Goal: Information Seeking & Learning: Check status

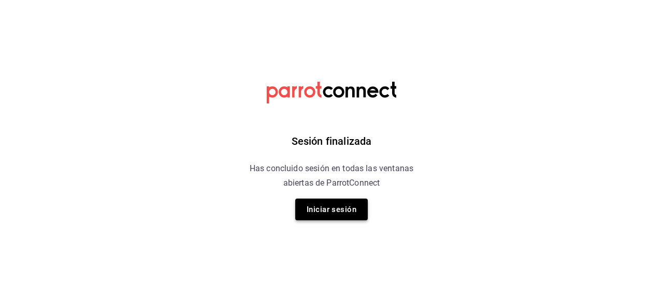
click at [342, 211] on button "Iniciar sesión" at bounding box center [331, 210] width 73 height 22
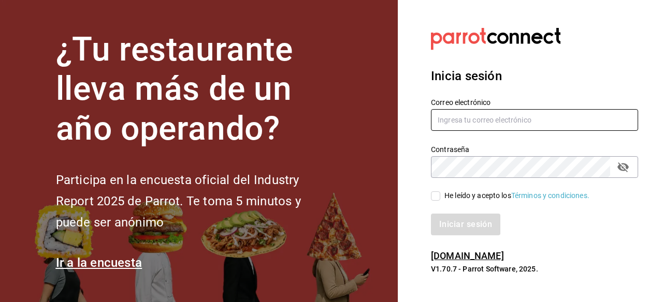
type input "gerenteoperaciones@donmacizo.com"
click at [443, 201] on div "Iniciar sesión" at bounding box center [528, 218] width 220 height 34
click at [438, 199] on input "He leído y acepto los Términos y condiciones." at bounding box center [435, 196] width 9 height 9
checkbox input "true"
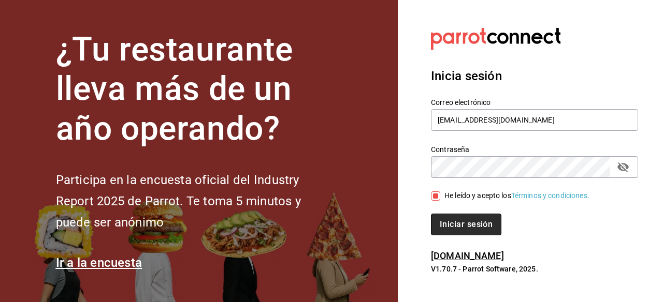
click at [446, 225] on button "Iniciar sesión" at bounding box center [466, 225] width 70 height 22
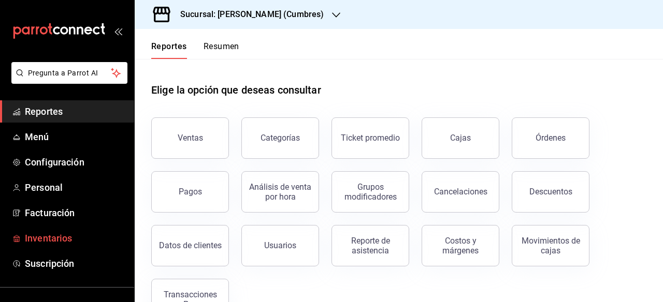
click at [65, 237] on span "Inventarios" at bounding box center [75, 238] width 101 height 14
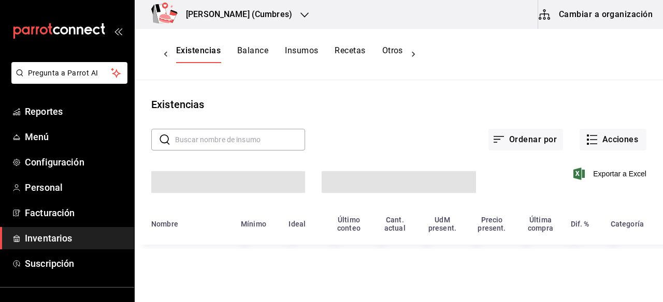
click at [382, 52] on button "Otros" at bounding box center [392, 55] width 21 height 18
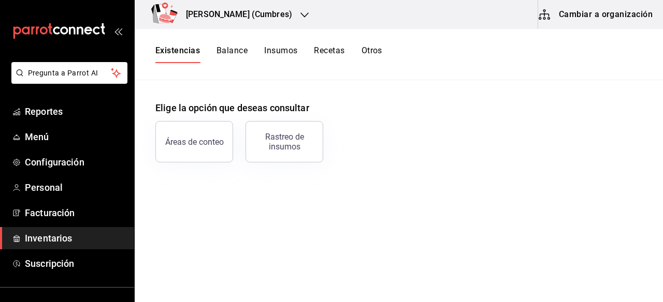
click at [371, 52] on button "Otros" at bounding box center [371, 55] width 21 height 18
click at [291, 149] on div "Rastreo de insumos" at bounding box center [284, 142] width 64 height 20
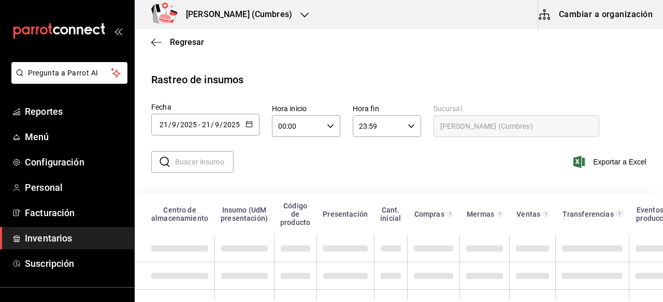
click at [300, 13] on icon "button" at bounding box center [304, 15] width 8 height 8
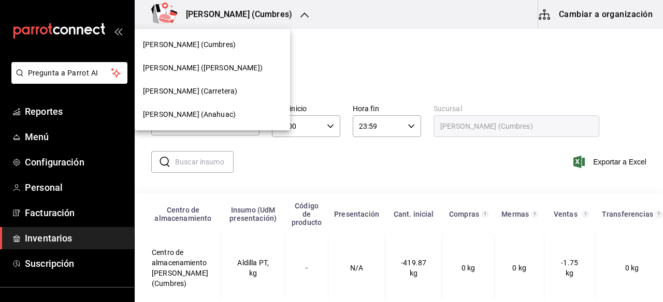
click at [200, 112] on span "Don Macizo (Anahuac)" at bounding box center [189, 114] width 93 height 11
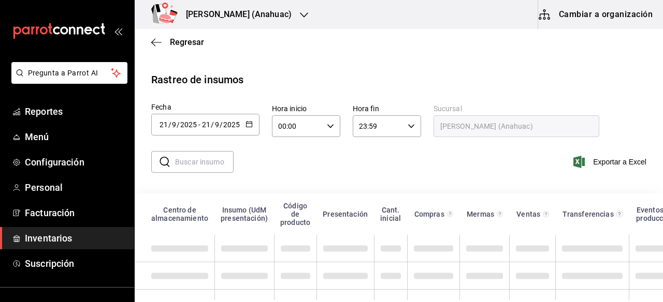
click at [207, 161] on input "text" at bounding box center [204, 162] width 59 height 21
click at [208, 161] on input "text" at bounding box center [204, 162] width 59 height 21
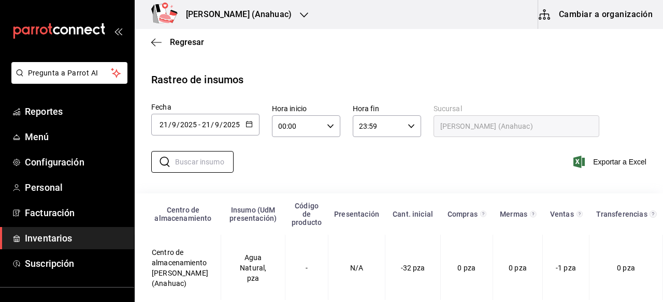
type input "SUMA"
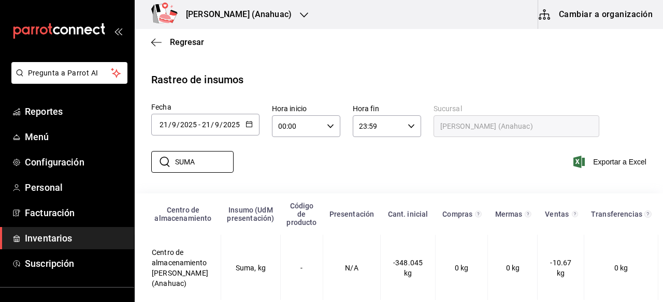
click at [300, 13] on icon "button" at bounding box center [304, 14] width 8 height 5
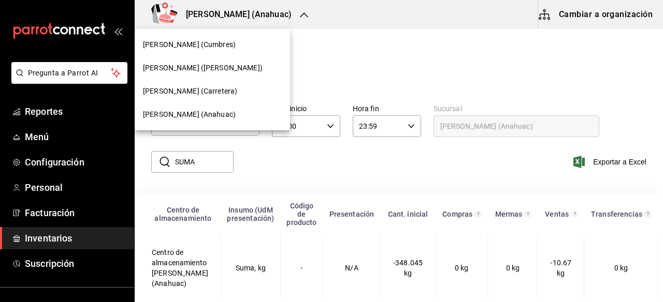
click at [217, 90] on span "Don Macizo (Carretera)" at bounding box center [190, 91] width 94 height 11
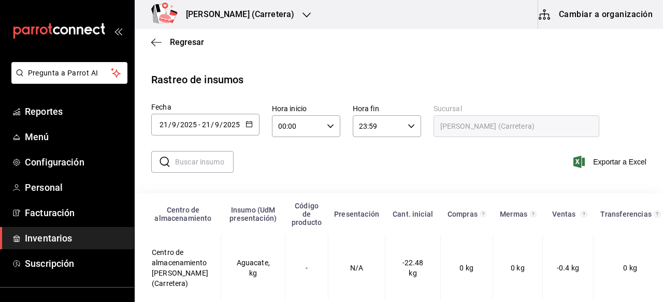
click at [215, 158] on input "text" at bounding box center [204, 162] width 59 height 21
type input "SUMA"
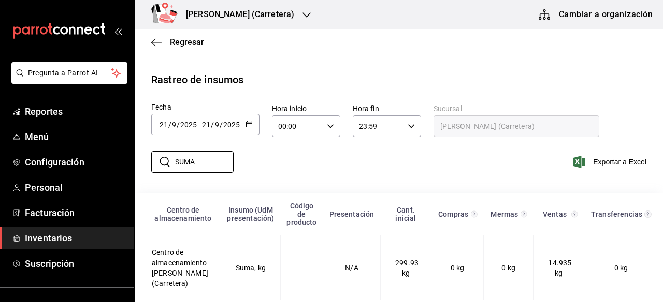
scroll to position [13, 0]
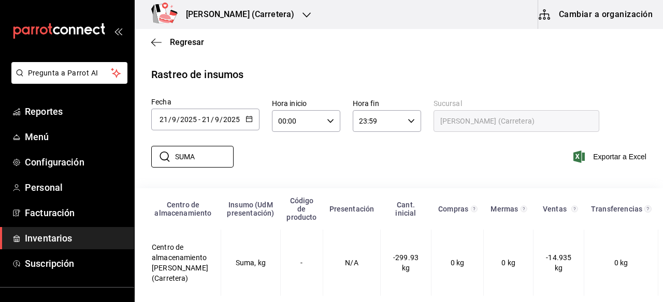
click at [302, 13] on icon "button" at bounding box center [306, 15] width 8 height 8
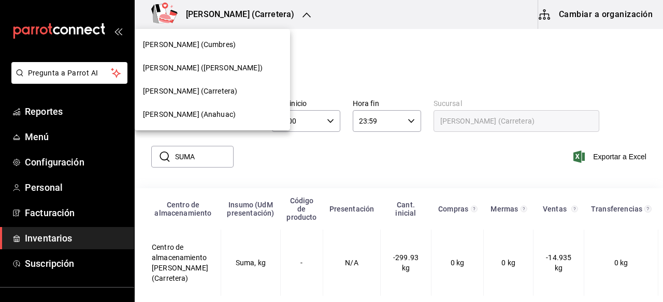
click at [208, 67] on span "[PERSON_NAME] ([PERSON_NAME])" at bounding box center [203, 68] width 120 height 11
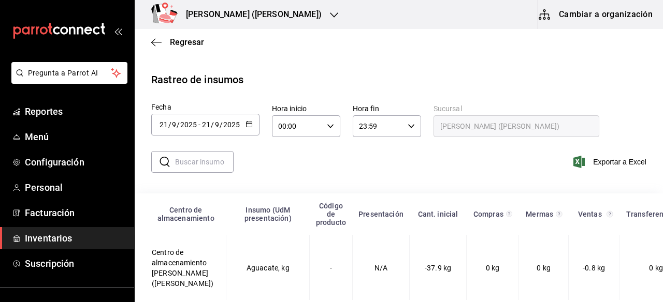
click at [205, 165] on input "text" at bounding box center [204, 162] width 59 height 21
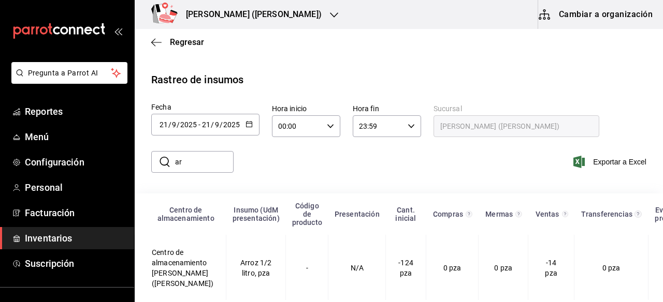
type input "a"
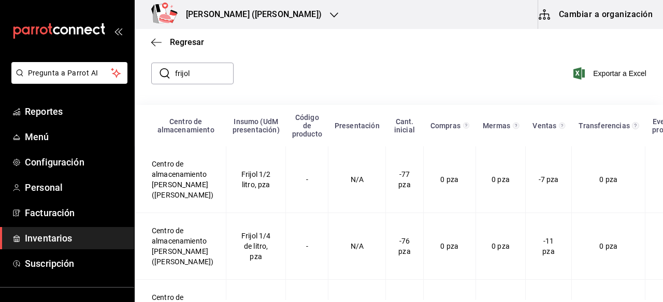
scroll to position [85, 0]
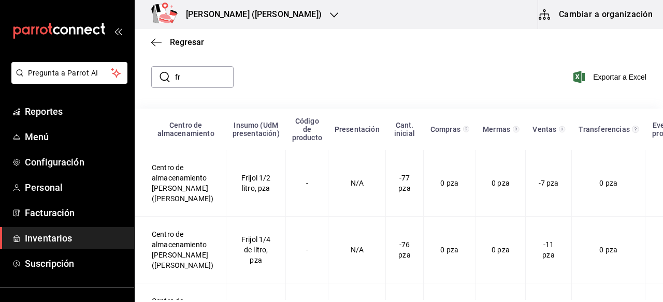
type input "f"
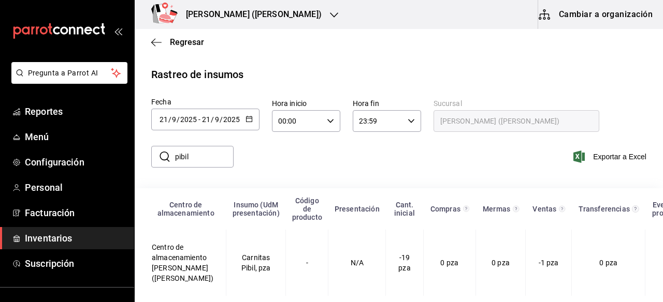
scroll to position [23, 0]
type input "p"
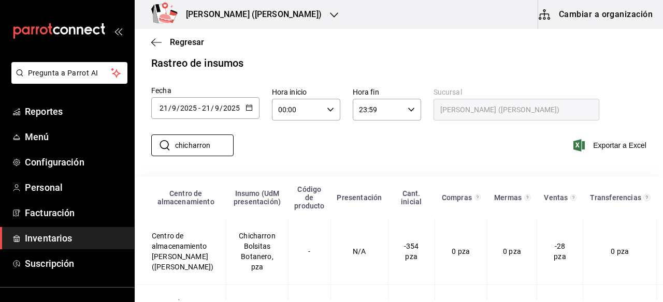
scroll to position [0, 0]
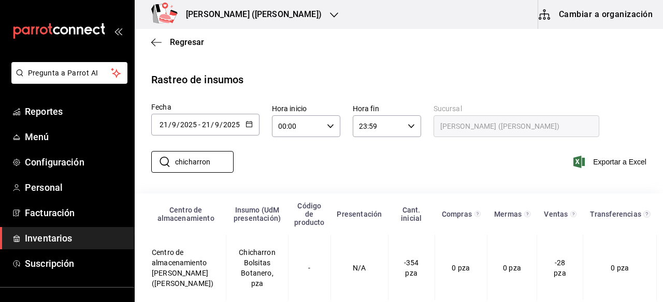
type input "chicharron"
click at [251, 124] on \(Stroke\) "button" at bounding box center [249, 125] width 6 height 6
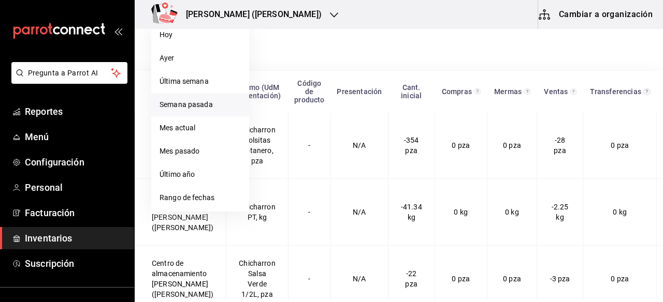
scroll to position [136, 0]
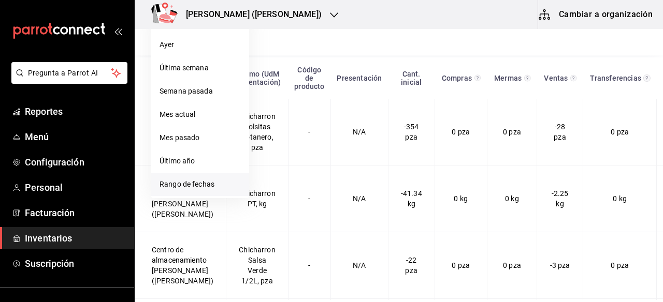
click at [211, 185] on li "Rango de fechas" at bounding box center [200, 184] width 98 height 23
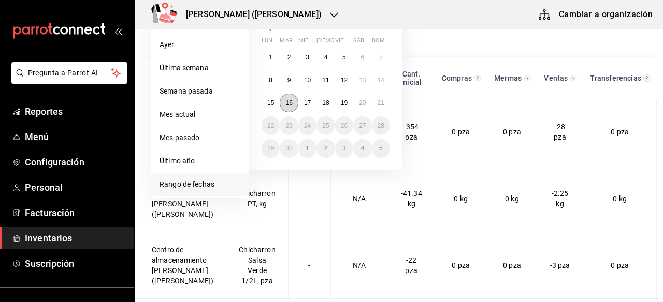
click at [287, 103] on abbr "16" at bounding box center [288, 102] width 7 height 7
click at [378, 107] on button "21" at bounding box center [381, 103] width 18 height 19
type input "2025-09-16"
type input "16"
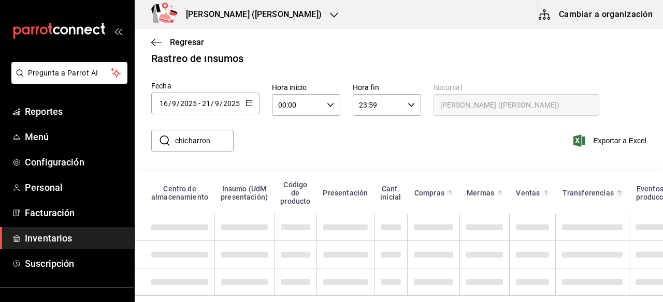
scroll to position [29, 0]
click at [215, 133] on input "chicharron" at bounding box center [204, 141] width 59 height 21
type input "c"
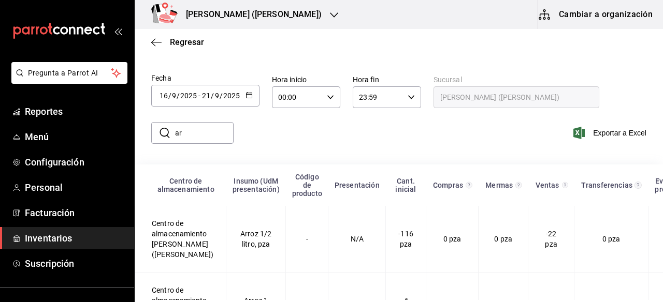
type input "a"
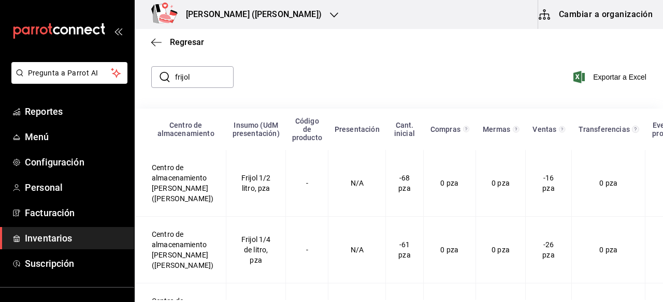
scroll to position [101, 0]
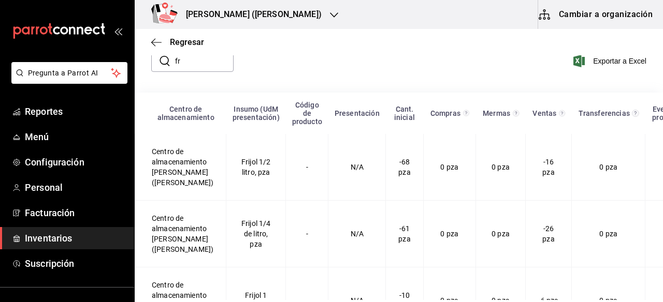
type input "f"
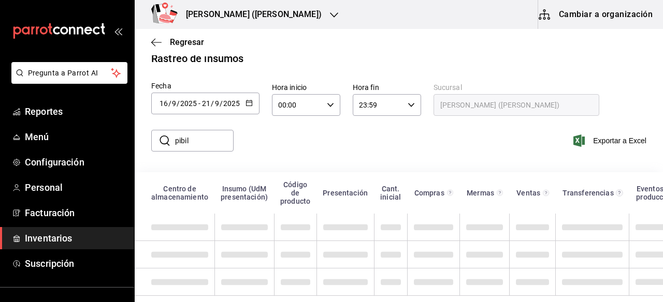
scroll to position [23, 0]
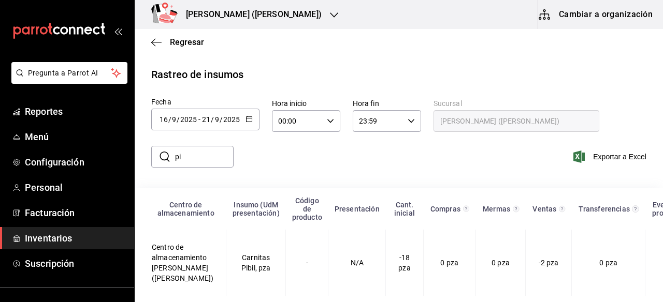
type input "p"
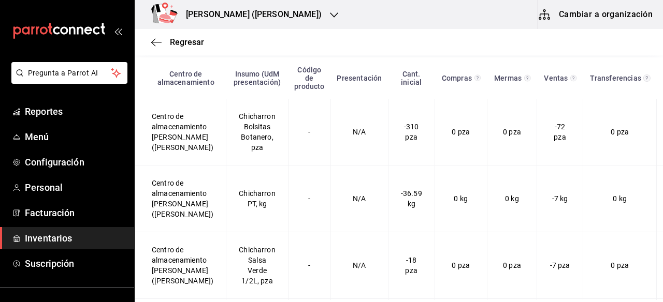
scroll to position [0, 0]
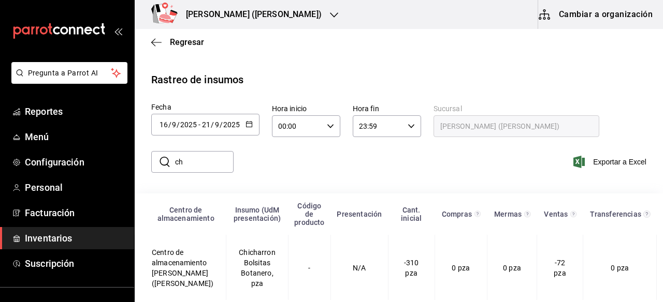
type input "c"
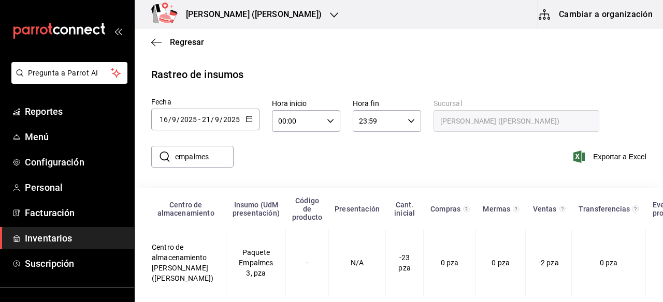
scroll to position [22, 0]
type input "e"
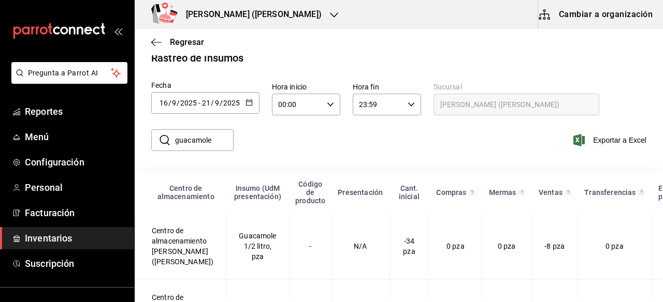
scroll to position [100, 0]
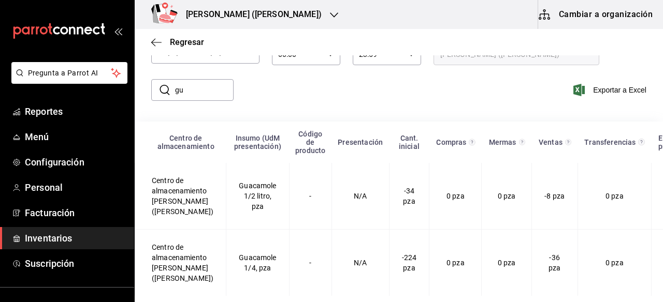
type input "g"
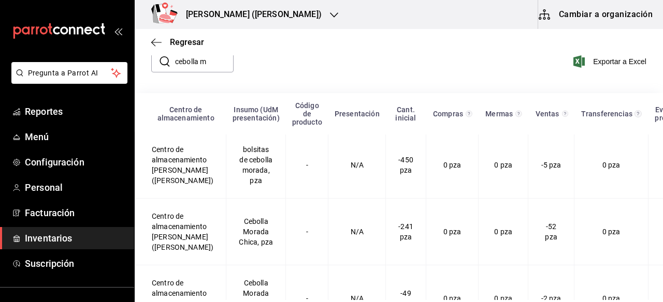
scroll to position [37, 0]
type input "c"
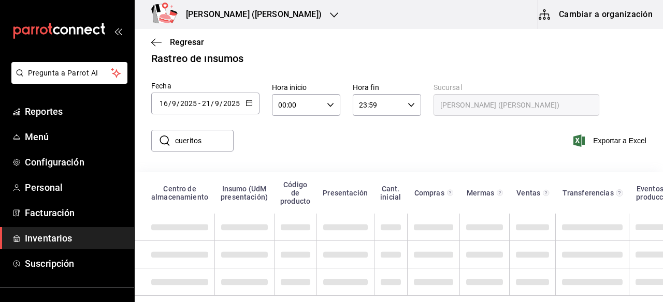
scroll to position [23, 0]
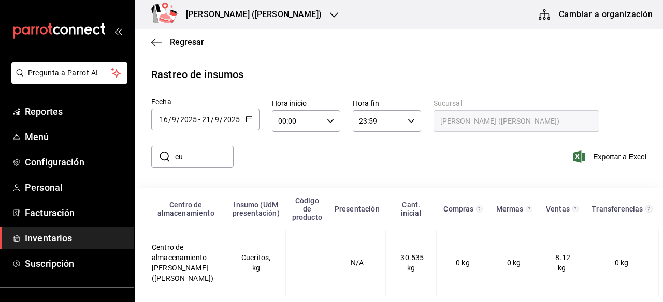
type input "c"
type input "s"
type input "barb"
click at [303, 21] on div "[PERSON_NAME] ([PERSON_NAME])" at bounding box center [242, 14] width 199 height 29
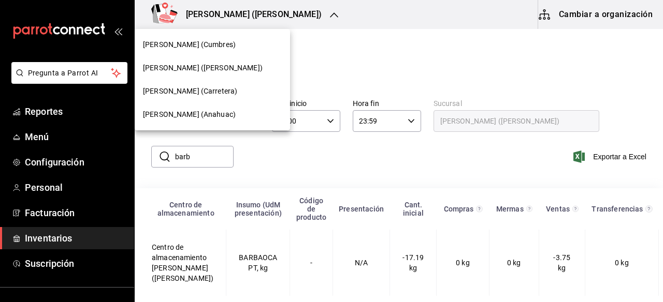
click at [217, 48] on span "[PERSON_NAME] (Cumbres)" at bounding box center [189, 44] width 93 height 11
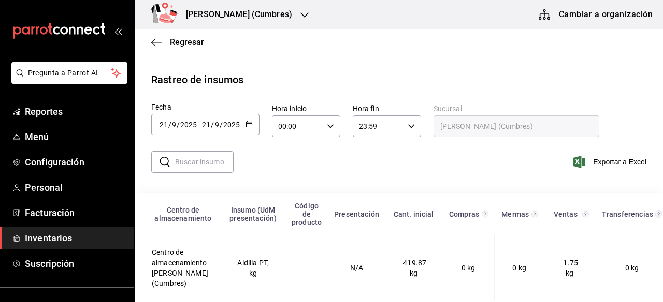
click at [250, 126] on \(Stroke\) "button" at bounding box center [249, 125] width 6 height 6
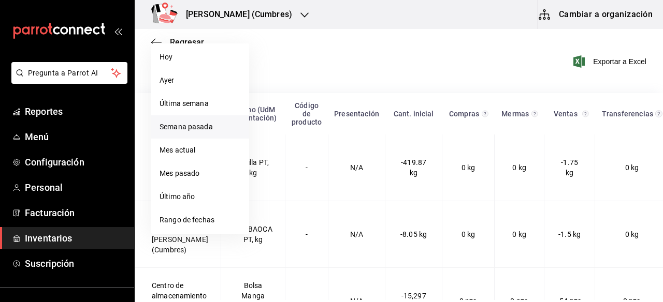
scroll to position [136, 0]
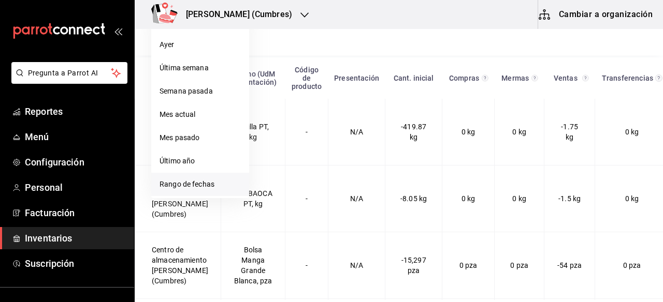
click at [199, 183] on li "Rango de fechas" at bounding box center [200, 184] width 98 height 23
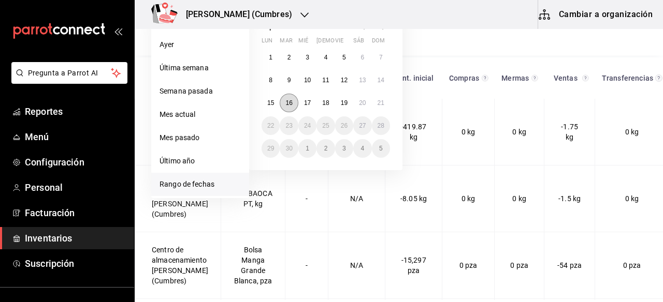
click at [291, 102] on abbr "16" at bounding box center [288, 102] width 7 height 7
click at [381, 104] on abbr "21" at bounding box center [381, 102] width 7 height 7
type input "2025-09-16"
type input "16"
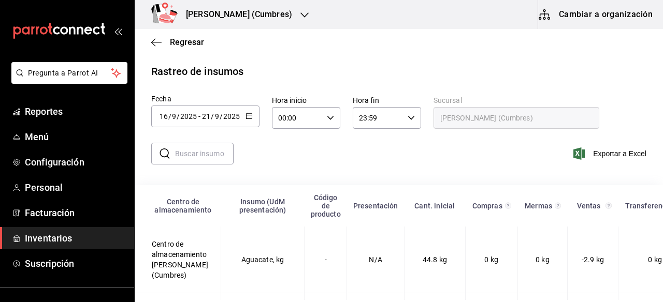
scroll to position [0, 0]
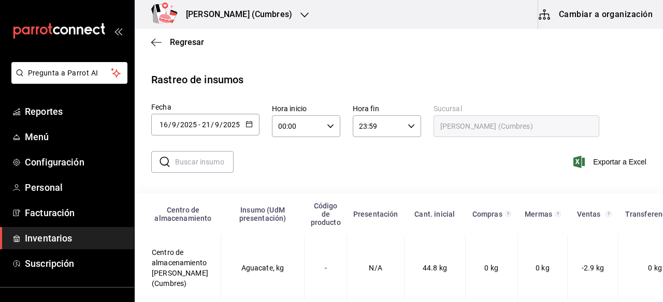
click at [189, 171] on input "text" at bounding box center [204, 162] width 59 height 21
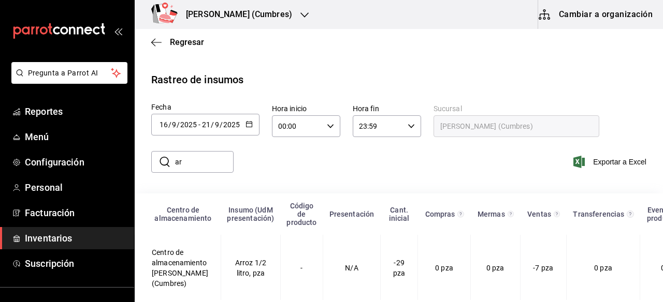
type input "a"
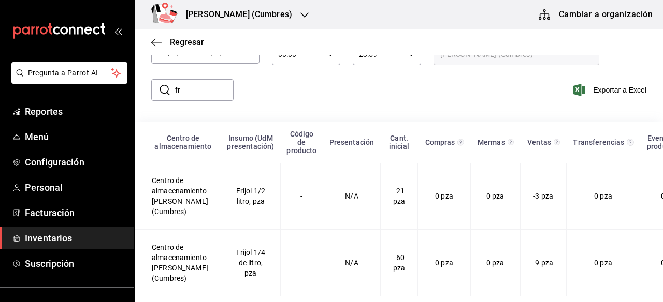
type input "f"
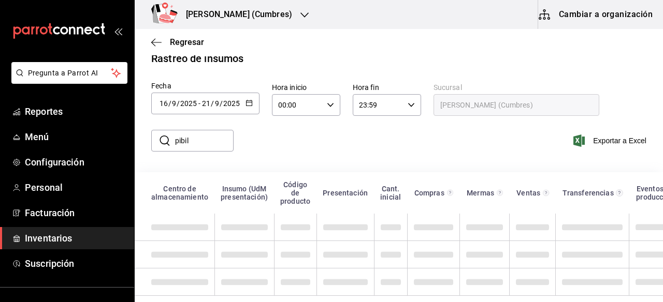
scroll to position [13, 0]
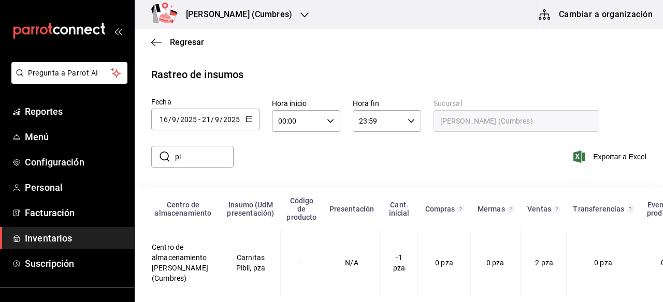
type input "p"
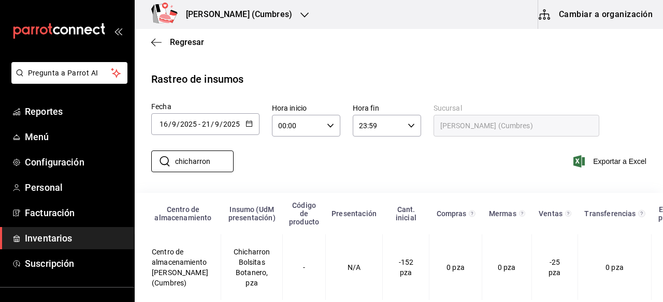
scroll to position [0, 0]
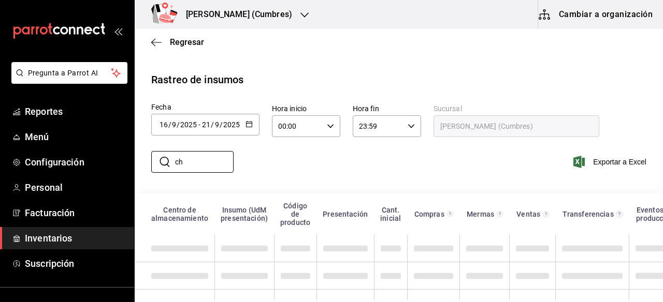
type input "c"
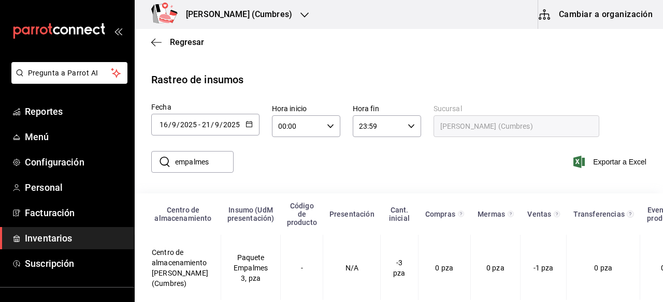
scroll to position [13, 0]
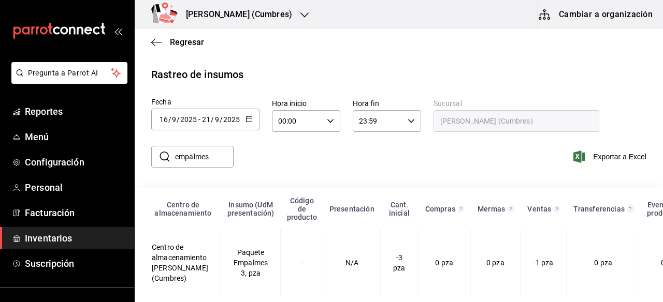
click at [210, 150] on input "empalmes" at bounding box center [204, 157] width 59 height 21
type input "e"
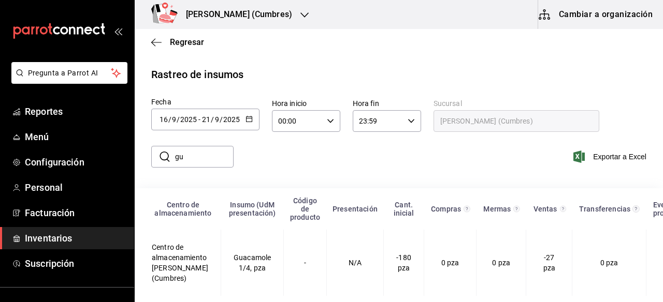
type input "g"
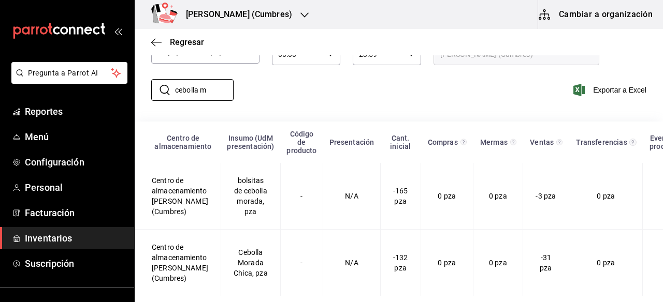
scroll to position [90, 0]
type input "c"
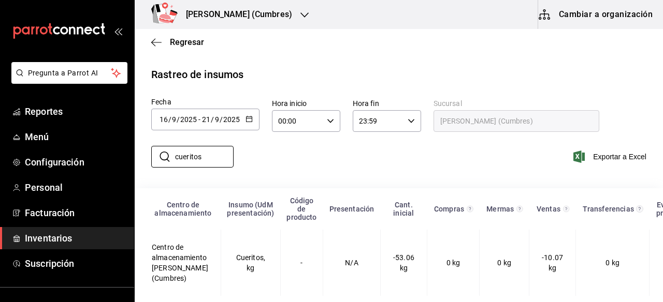
scroll to position [13, 0]
type input "c"
type input "s"
type input "barb"
click at [300, 15] on icon "button" at bounding box center [304, 14] width 8 height 5
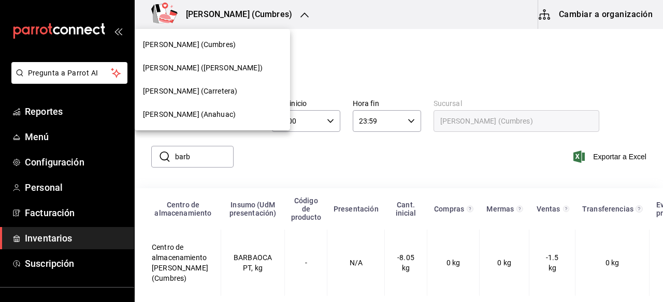
click at [196, 111] on span "[PERSON_NAME] (Anahuac)" at bounding box center [189, 114] width 93 height 11
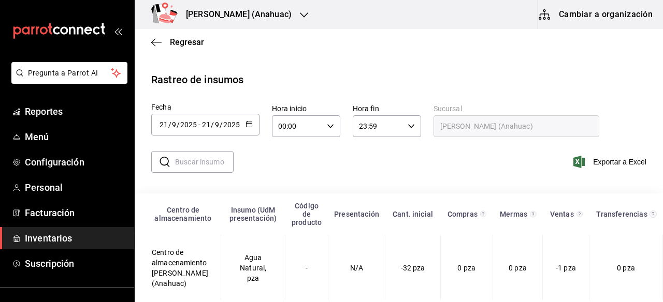
click at [246, 122] on \(Stroke\) "button" at bounding box center [249, 125] width 6 height 6
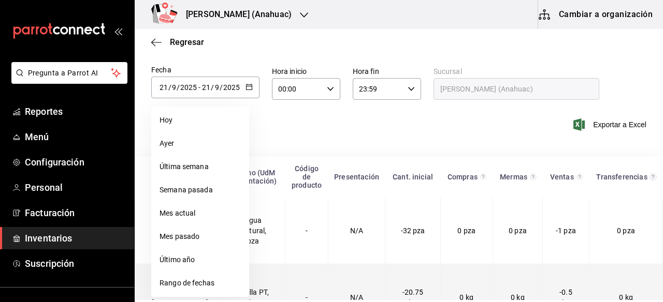
scroll to position [102, 0]
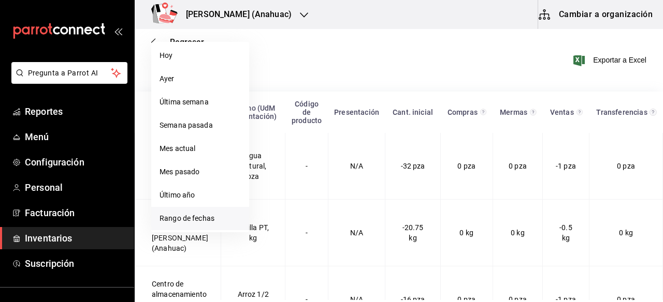
click at [187, 219] on li "Rango de fechas" at bounding box center [200, 218] width 98 height 23
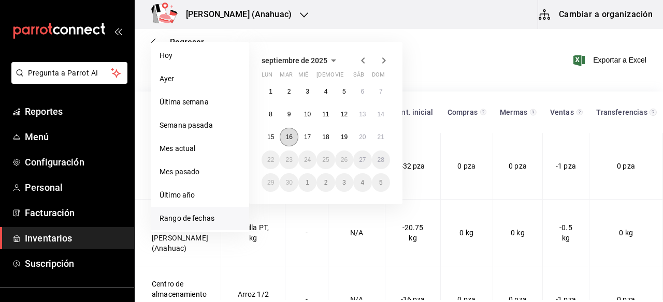
click at [289, 135] on abbr "16" at bounding box center [288, 137] width 7 height 7
click at [373, 138] on button "21" at bounding box center [381, 137] width 18 height 19
type input "[DATE]"
type input "16"
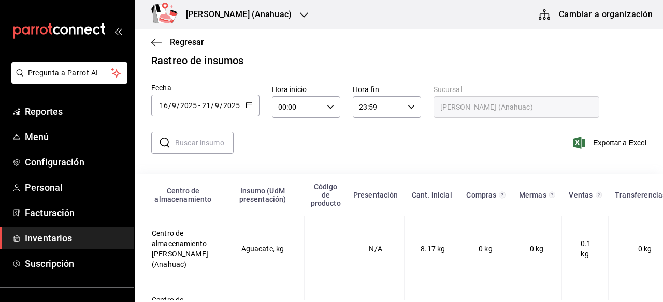
scroll to position [0, 0]
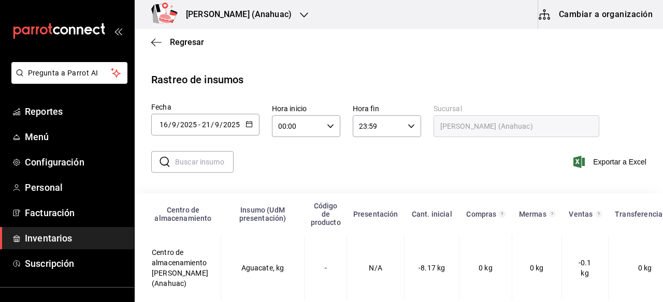
click at [207, 165] on input "text" at bounding box center [204, 162] width 59 height 21
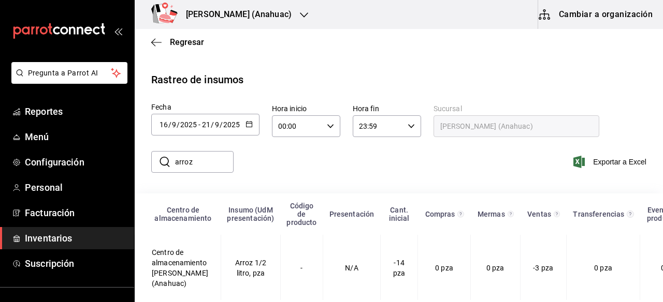
scroll to position [13, 0]
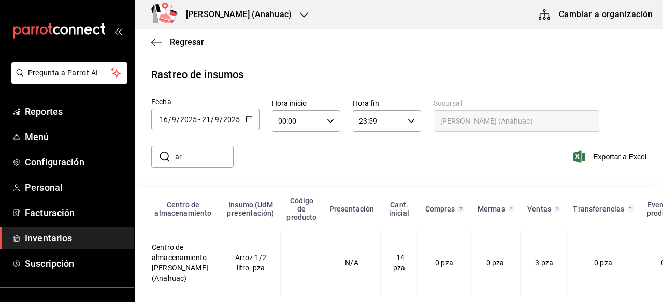
type input "a"
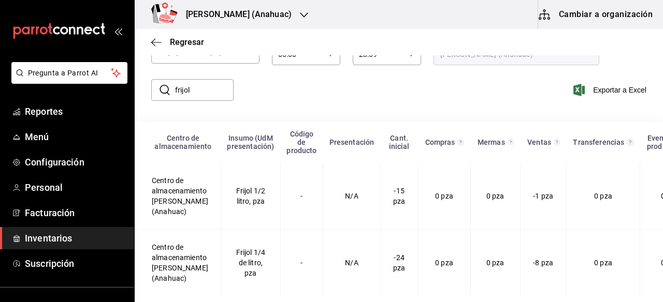
scroll to position [80, 0]
click at [210, 83] on input "frijol" at bounding box center [204, 90] width 59 height 21
type input "f"
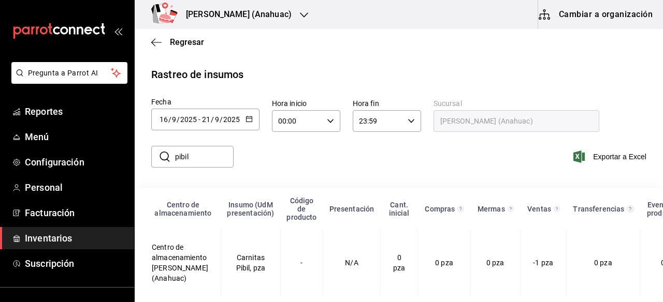
scroll to position [13, 0]
type input "p"
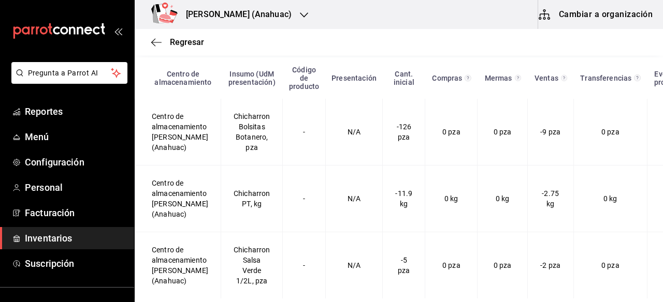
scroll to position [0, 0]
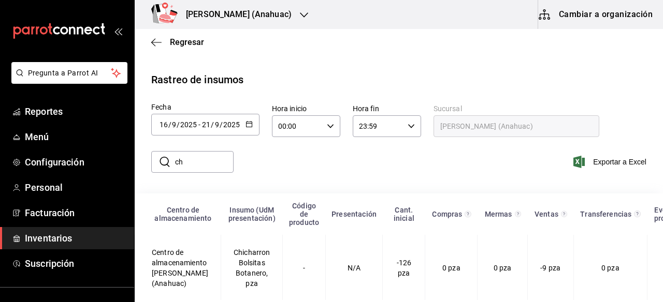
type input "c"
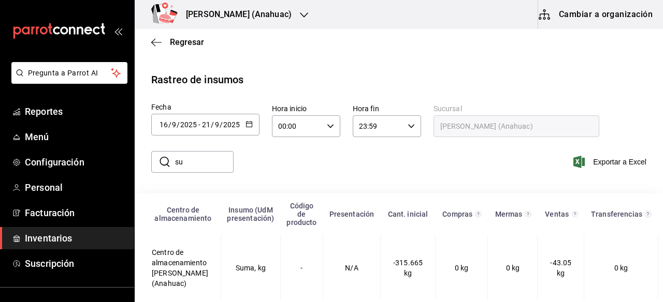
type input "s"
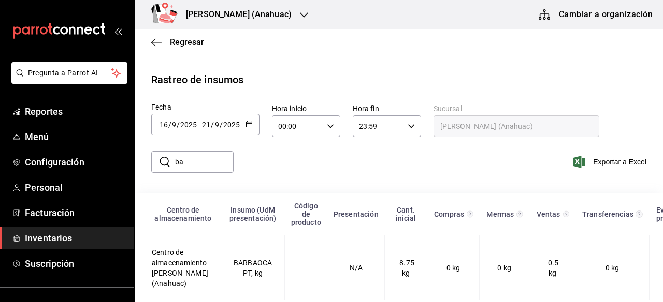
type input "b"
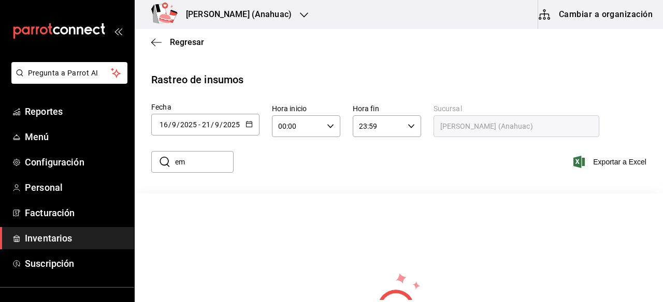
type input "e"
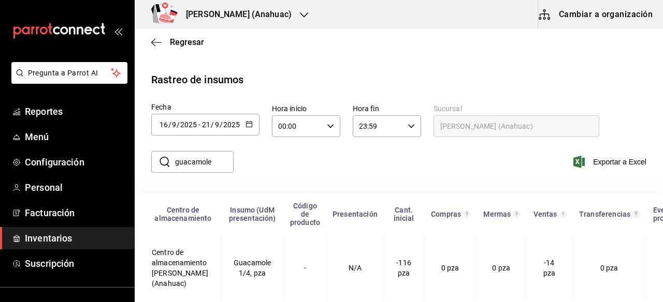
scroll to position [13, 0]
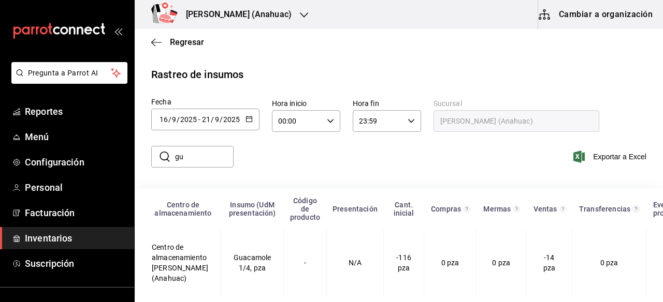
type input "g"
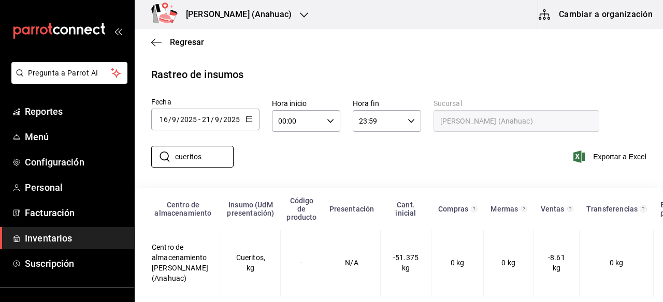
type input "cueritos"
click at [300, 18] on icon "button" at bounding box center [304, 15] width 8 height 8
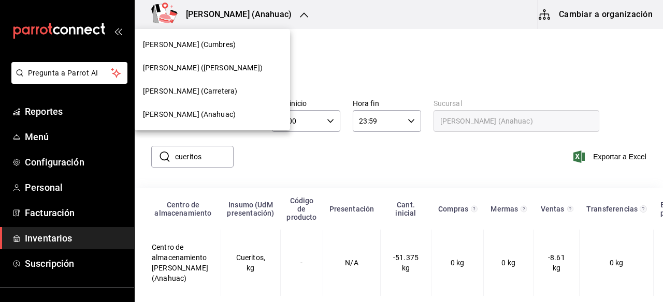
click at [214, 92] on span "[PERSON_NAME] (Carretera)" at bounding box center [190, 91] width 94 height 11
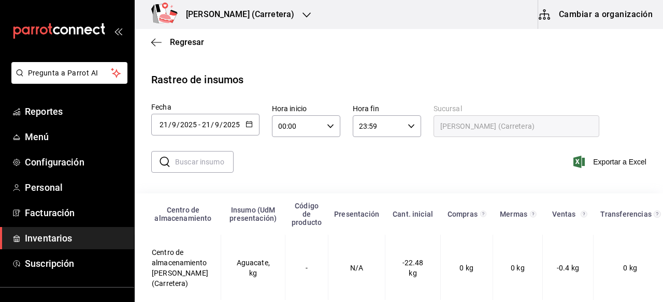
click at [249, 125] on icon "button" at bounding box center [248, 124] width 7 height 7
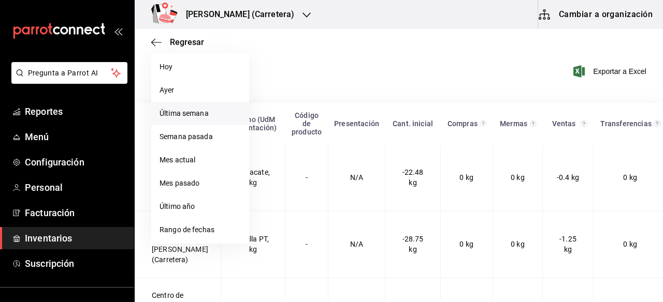
scroll to position [92, 0]
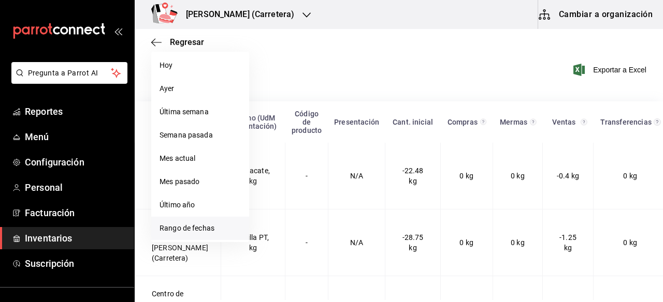
click at [198, 226] on li "Rango de fechas" at bounding box center [200, 228] width 98 height 23
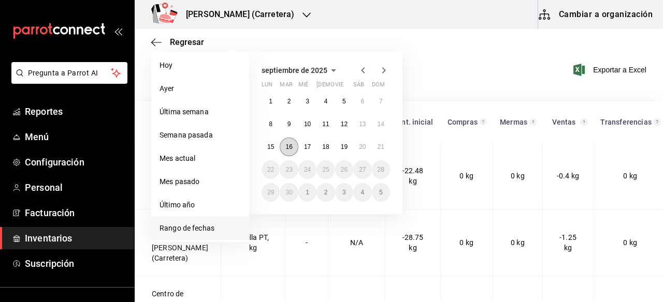
click at [291, 147] on abbr "16" at bounding box center [288, 146] width 7 height 7
click at [385, 144] on button "21" at bounding box center [381, 147] width 18 height 19
type input "[DATE]"
type input "16"
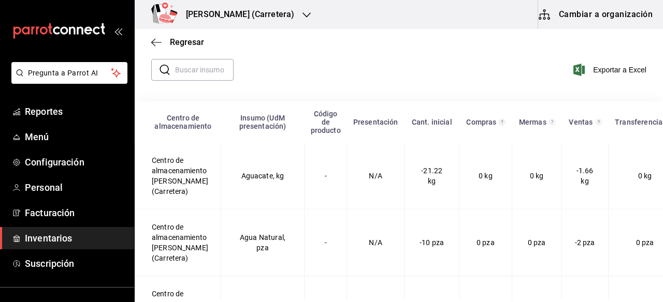
click at [205, 71] on input "text" at bounding box center [204, 70] width 59 height 21
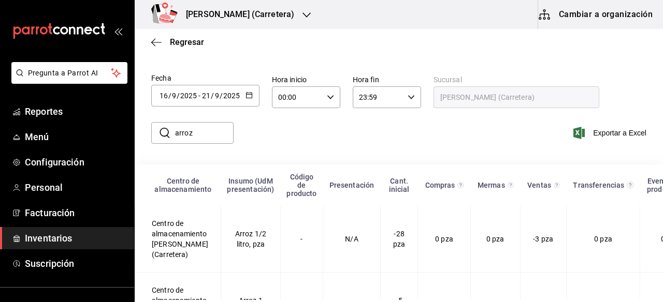
scroll to position [80, 0]
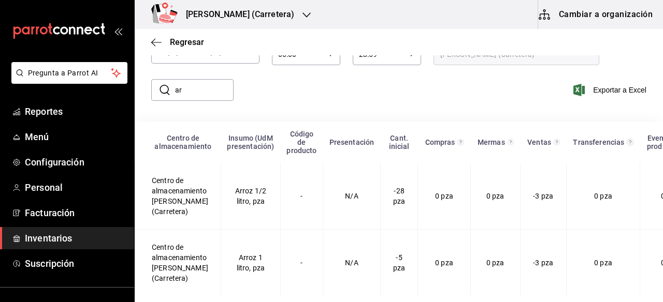
type input "a"
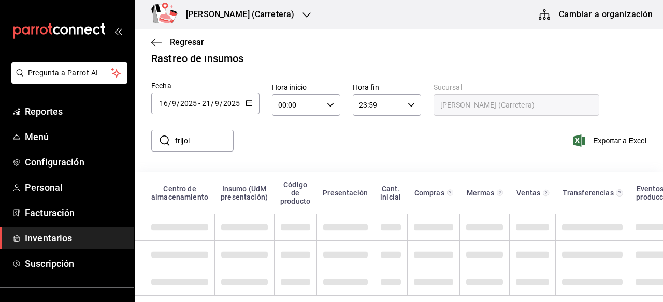
scroll to position [92, 0]
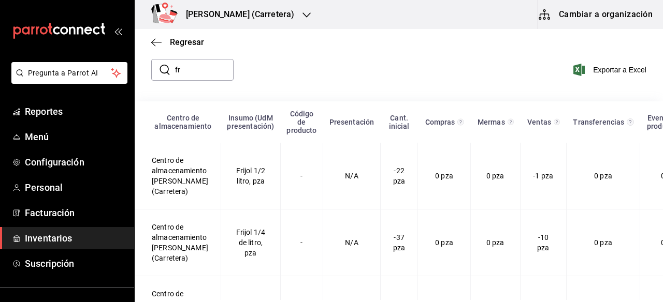
type input "f"
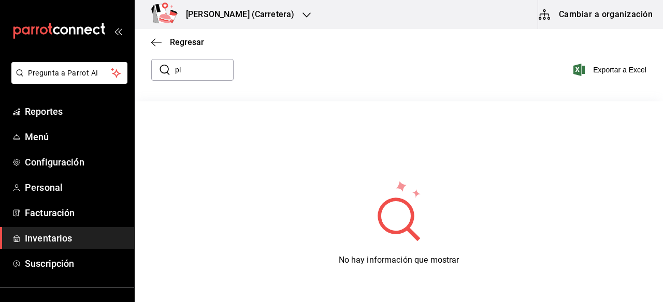
type input "p"
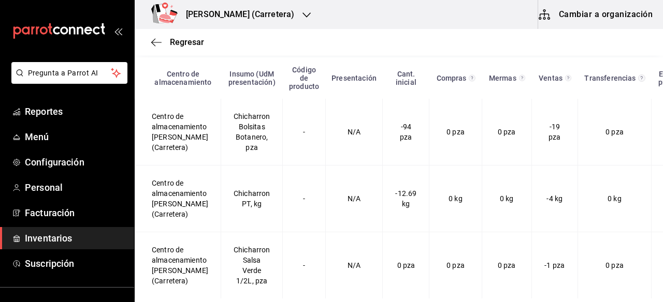
scroll to position [129, 0]
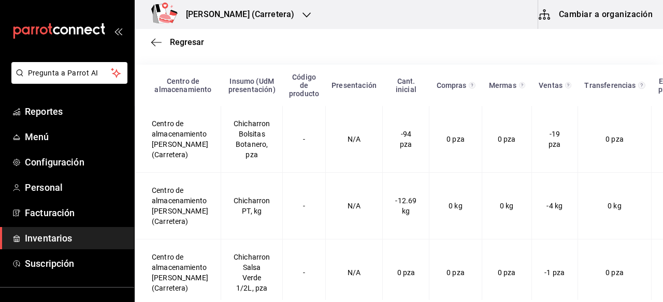
type input "c"
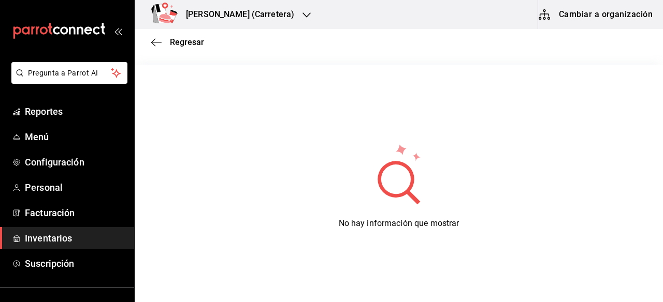
type input "e"
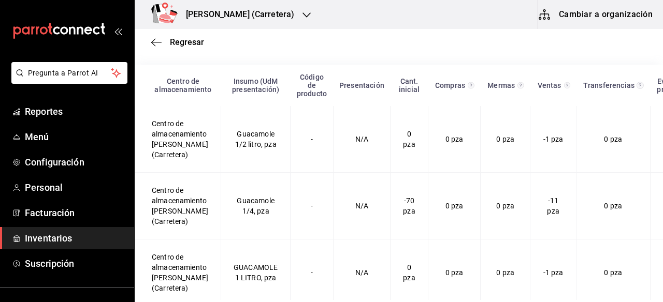
scroll to position [10, 0]
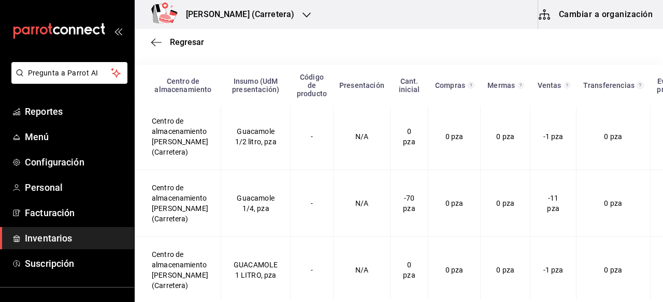
type input "g"
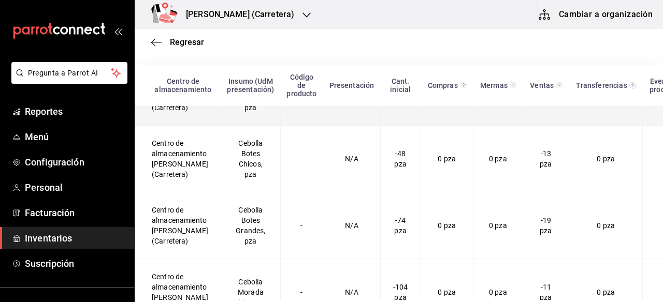
scroll to position [88, 0]
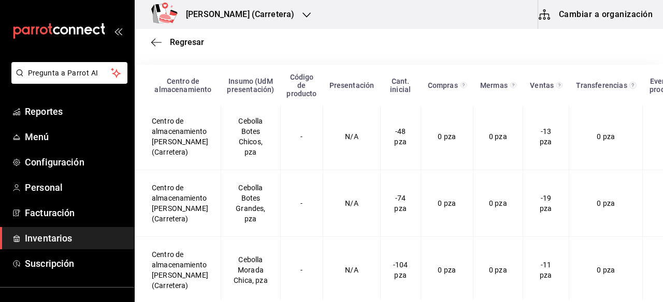
type input "c"
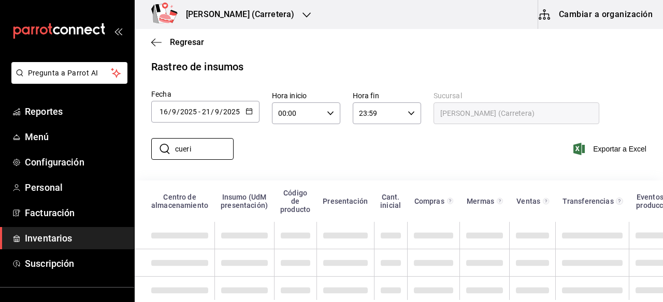
scroll to position [13, 0]
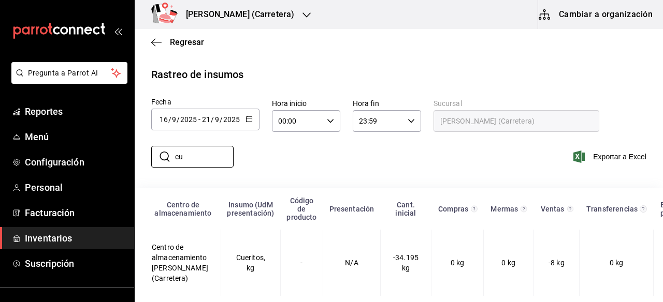
type input "c"
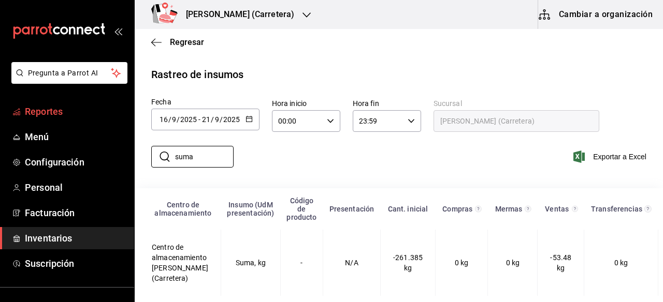
type input "suma"
click at [33, 116] on span "Reportes" at bounding box center [75, 112] width 101 height 14
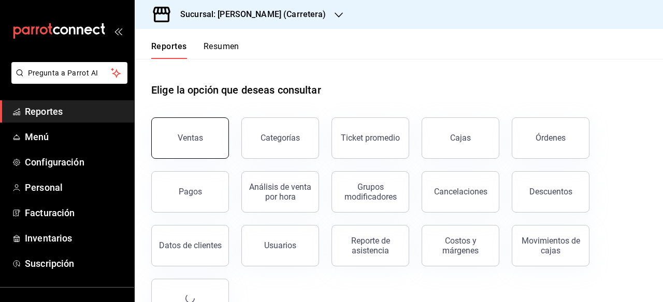
click at [178, 134] on button "Ventas" at bounding box center [190, 138] width 78 height 41
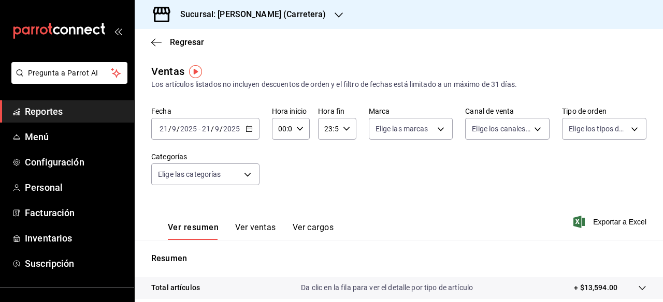
click at [250, 132] on \(Stroke\) "button" at bounding box center [249, 129] width 6 height 6
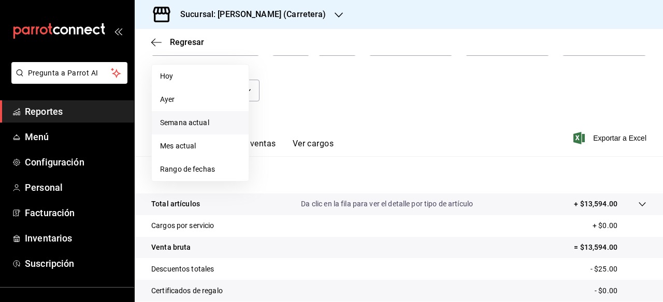
scroll to position [86, 0]
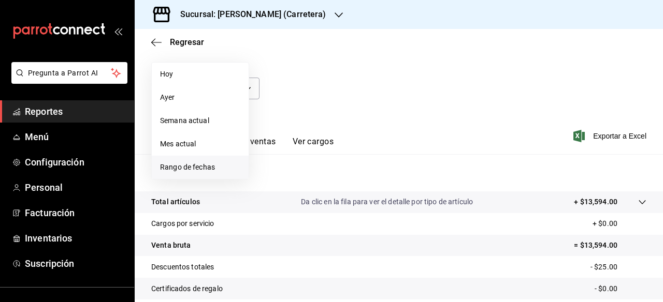
click at [211, 169] on span "Rango de fechas" at bounding box center [200, 167] width 80 height 11
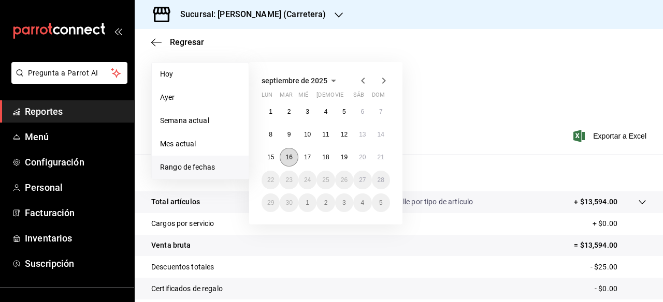
click at [289, 161] on abbr "16" at bounding box center [288, 157] width 7 height 7
click at [378, 157] on abbr "21" at bounding box center [381, 157] width 7 height 7
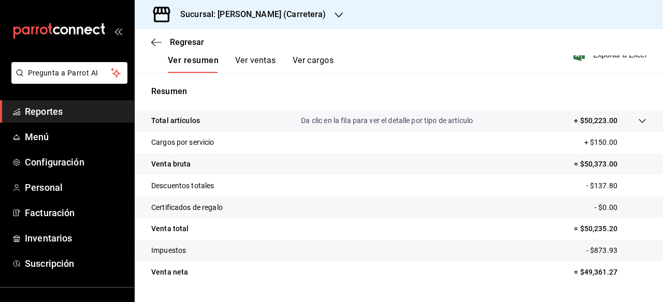
scroll to position [194, 0]
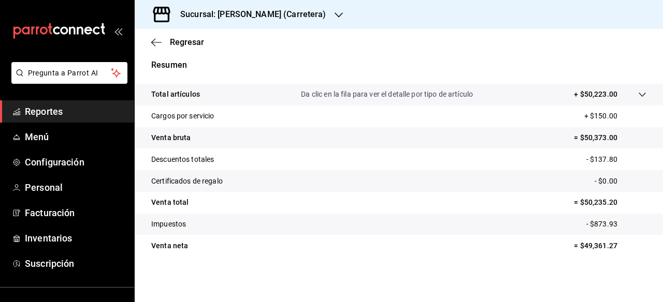
click at [335, 13] on icon "button" at bounding box center [339, 15] width 8 height 8
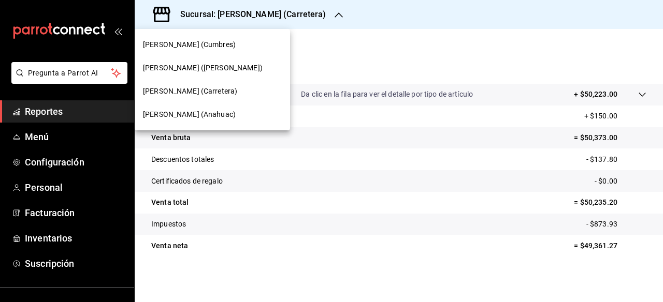
click at [233, 67] on span "[PERSON_NAME] ([PERSON_NAME])" at bounding box center [203, 68] width 120 height 11
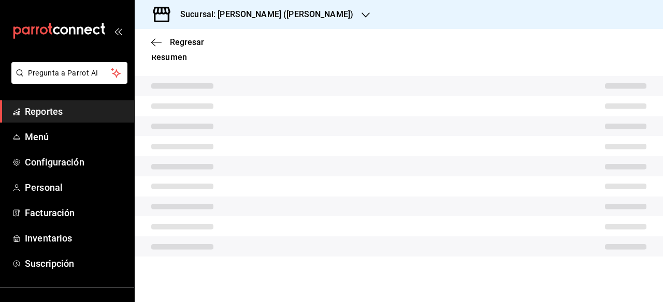
scroll to position [194, 0]
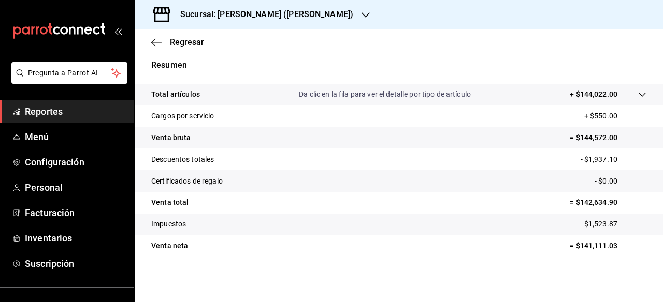
click at [336, 16] on div "Sucursal: [PERSON_NAME] ([PERSON_NAME])" at bounding box center [258, 14] width 231 height 29
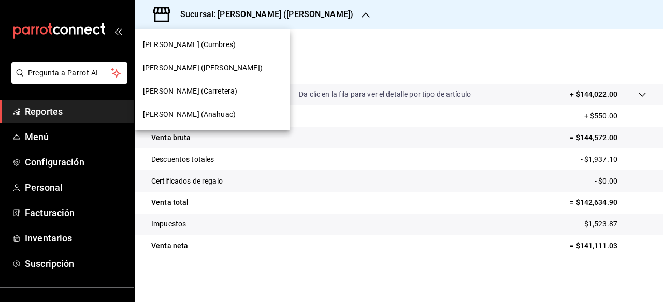
click at [240, 49] on div "[PERSON_NAME] (Cumbres)" at bounding box center [212, 44] width 139 height 11
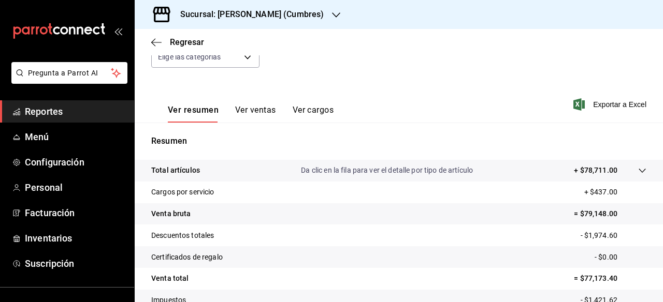
scroll to position [126, 0]
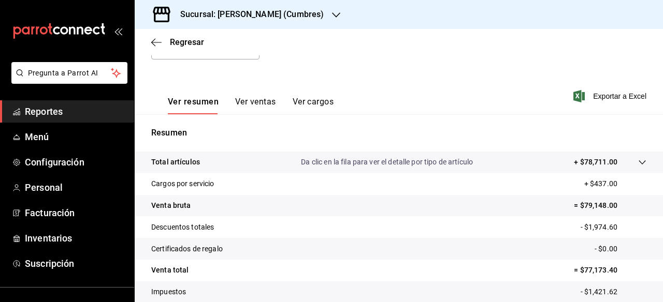
click at [332, 16] on icon "button" at bounding box center [336, 15] width 8 height 8
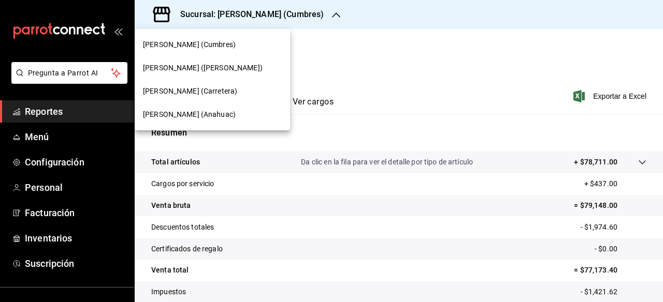
click at [204, 112] on span "[PERSON_NAME] (Anahuac)" at bounding box center [189, 114] width 93 height 11
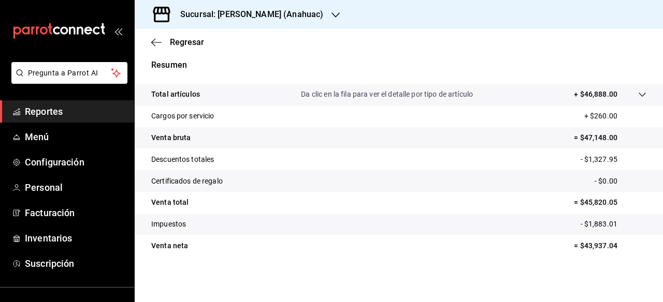
scroll to position [194, 0]
click at [320, 6] on div "Sucursal: [PERSON_NAME] (Anahuac)" at bounding box center [243, 14] width 201 height 29
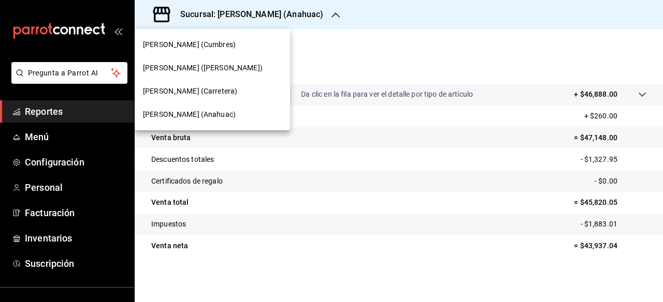
click at [184, 67] on span "[PERSON_NAME] ([PERSON_NAME])" at bounding box center [203, 68] width 120 height 11
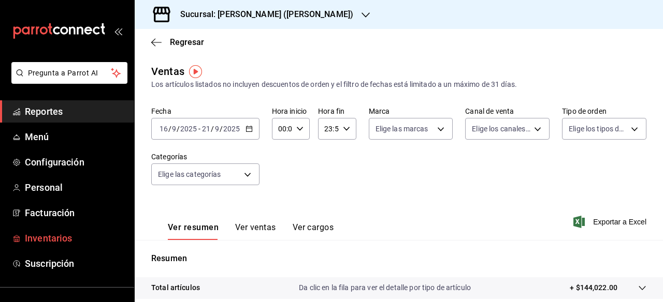
click at [41, 233] on span "Inventarios" at bounding box center [75, 238] width 101 height 14
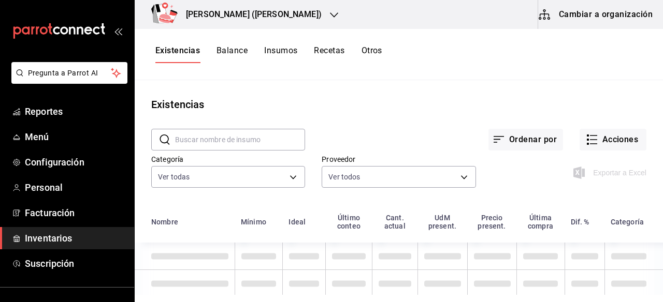
click at [374, 52] on button "Otros" at bounding box center [371, 55] width 21 height 18
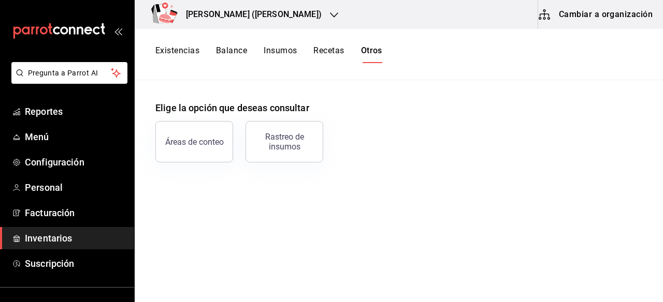
click at [374, 52] on button "Otros" at bounding box center [371, 55] width 21 height 18
click at [292, 143] on div "Rastreo de insumos" at bounding box center [284, 142] width 64 height 20
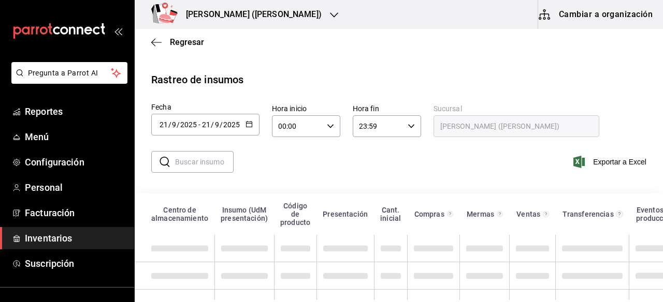
click at [247, 125] on icon "button" at bounding box center [248, 124] width 7 height 7
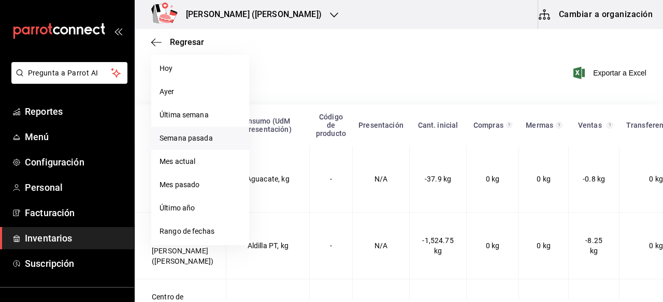
scroll to position [92, 0]
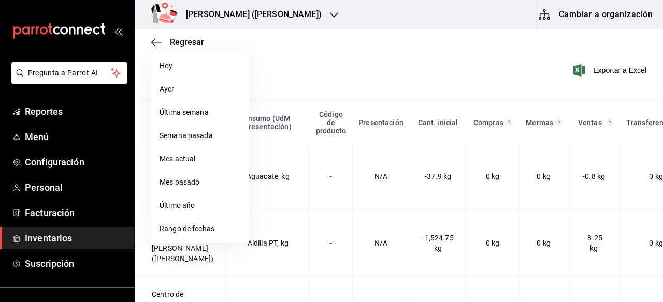
click at [192, 241] on ul "[DATE] [DATE] Última semana Semana pasada Mes actual Mes pasado Último año Rang…" at bounding box center [200, 147] width 98 height 191
click at [201, 226] on li "Rango de fechas" at bounding box center [200, 229] width 98 height 23
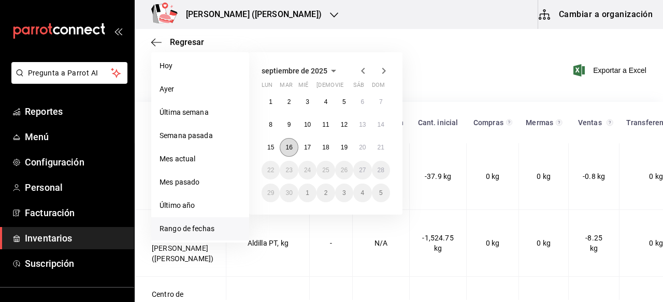
click at [291, 150] on abbr "16" at bounding box center [288, 147] width 7 height 7
click at [349, 150] on button "19" at bounding box center [344, 147] width 18 height 19
type input "[DATE]"
type input "16"
type input "[DATE]"
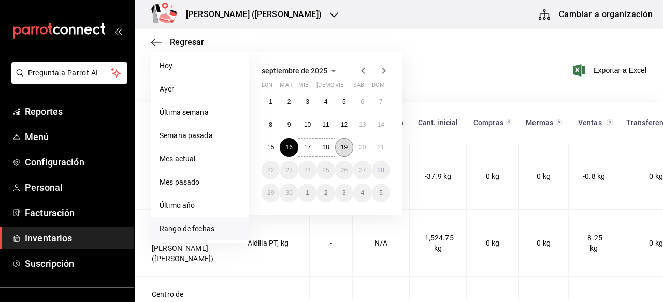
type input "19"
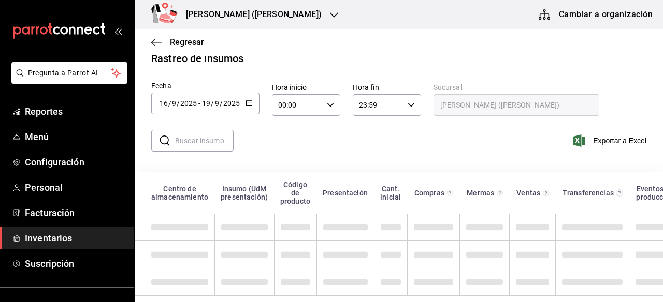
scroll to position [29, 0]
click at [228, 136] on input "text" at bounding box center [204, 141] width 59 height 21
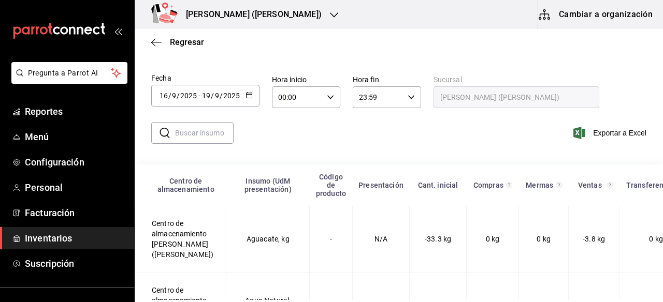
type input "SUMA"
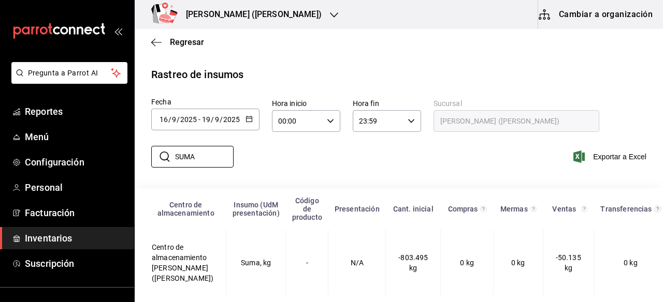
scroll to position [23, 0]
click at [59, 115] on span "Reportes" at bounding box center [75, 112] width 101 height 14
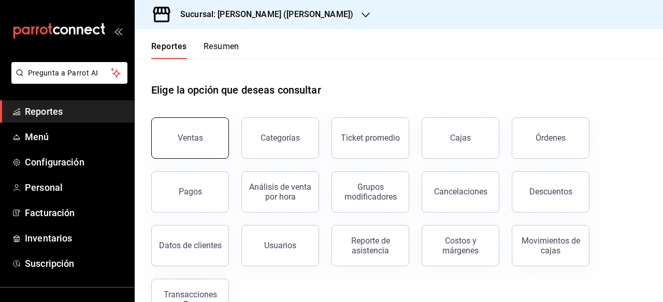
click at [201, 140] on button "Ventas" at bounding box center [190, 138] width 78 height 41
